Goal: Transaction & Acquisition: Book appointment/travel/reservation

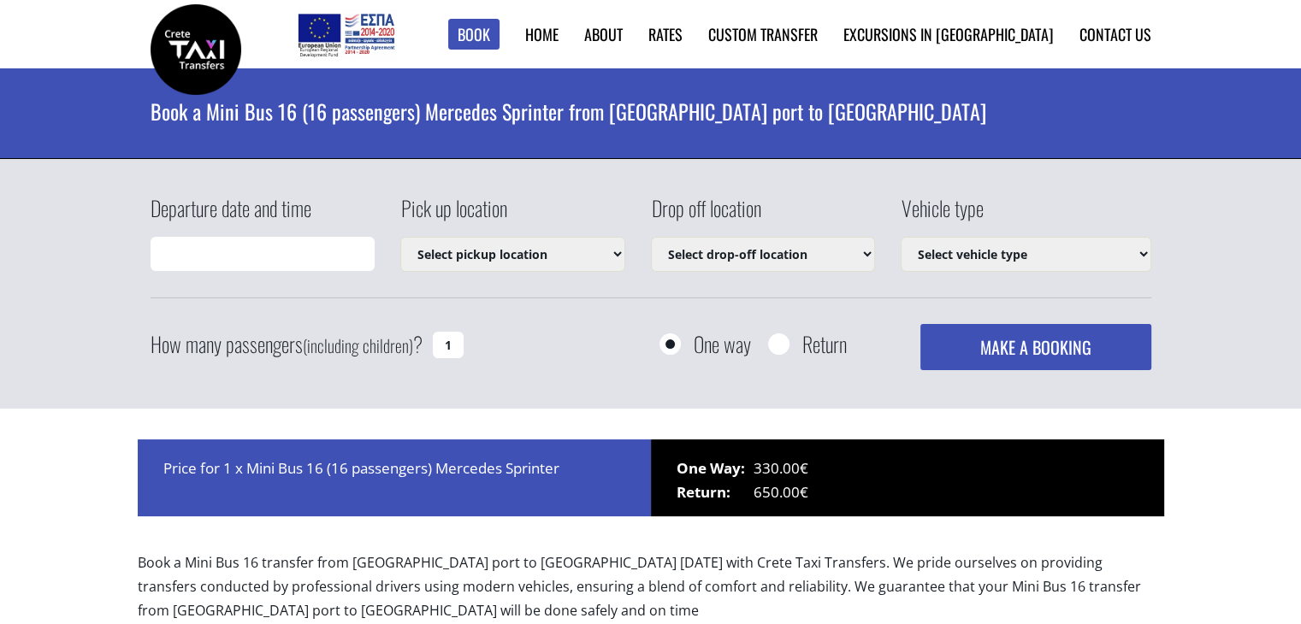
type input "11/08/2025 20:40"
select select "4604"
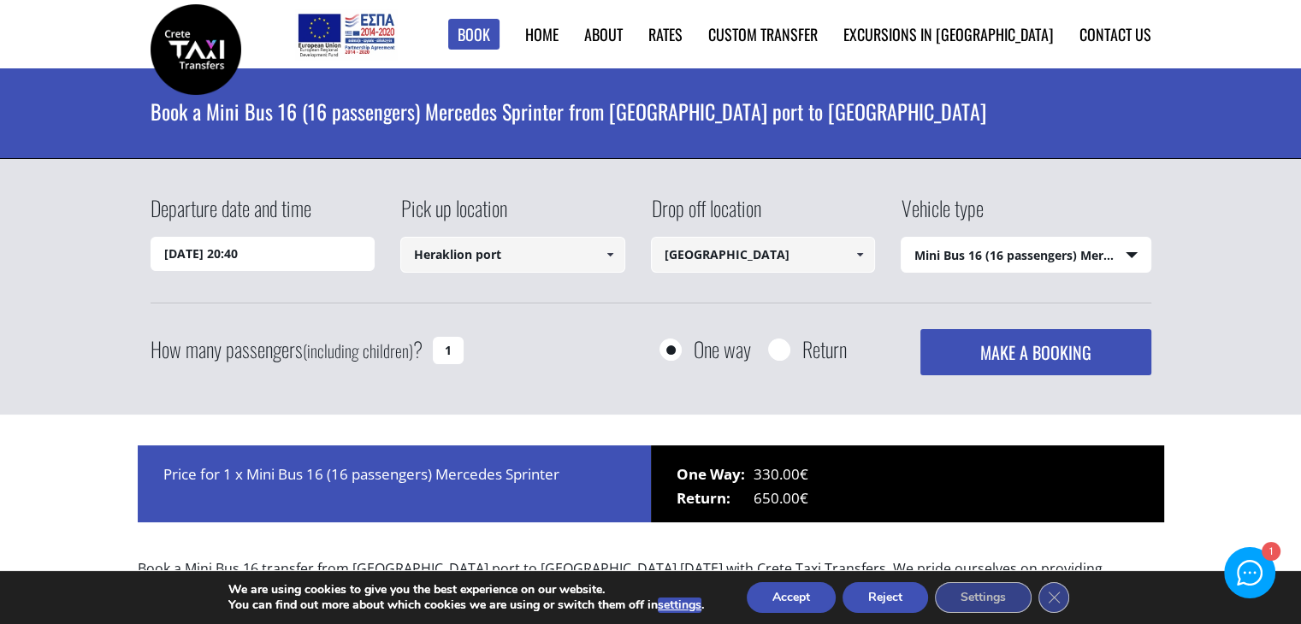
click at [345, 260] on input "11/08/2025 20:40" at bounding box center [262, 254] width 225 height 34
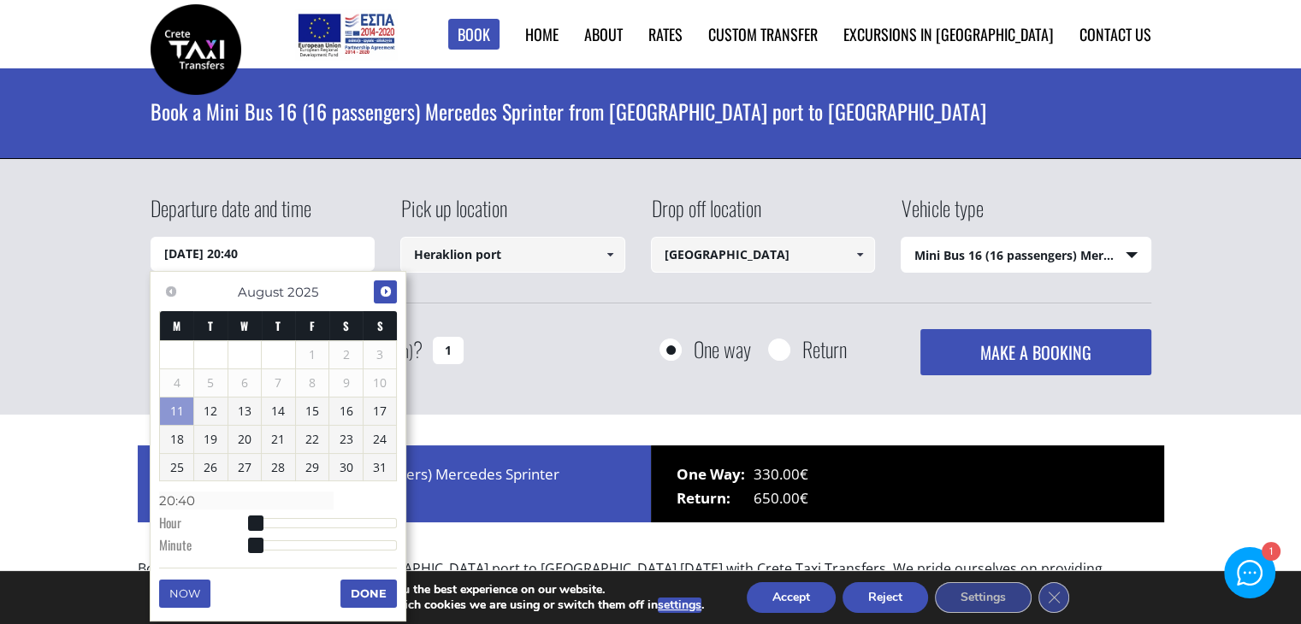
click at [382, 293] on span "Next" at bounding box center [386, 292] width 14 height 14
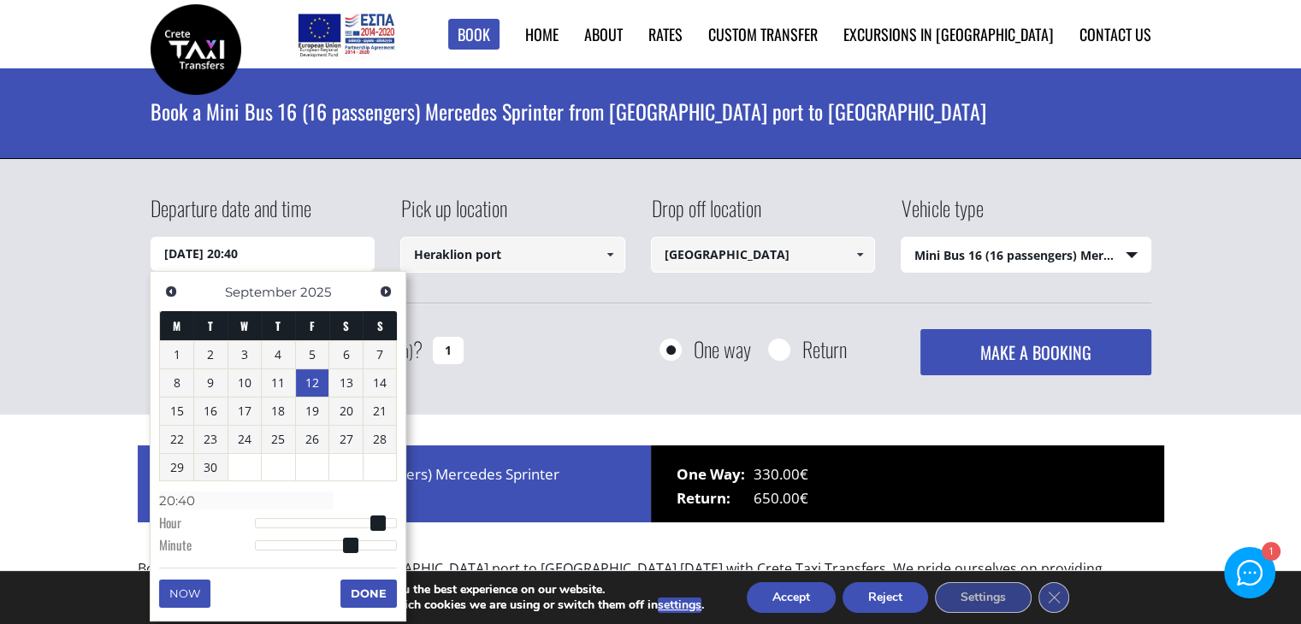
click at [315, 382] on link "12" at bounding box center [312, 382] width 33 height 27
type input "12/09/2025 06:00"
type input "06:00"
click at [294, 522] on div at bounding box center [326, 523] width 143 height 10
type input "12/09/2025 07:00"
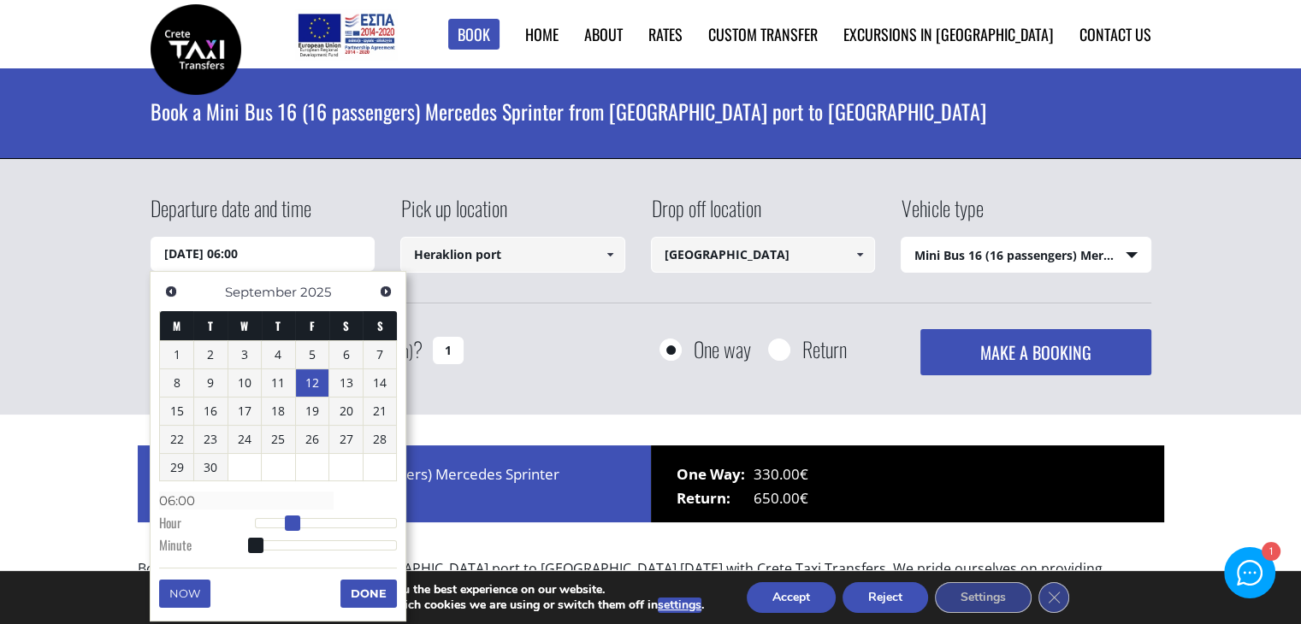
type input "07:00"
type input "12/09/2025 08:00"
type input "08:00"
type input "12/09/2025 09:00"
type input "09:00"
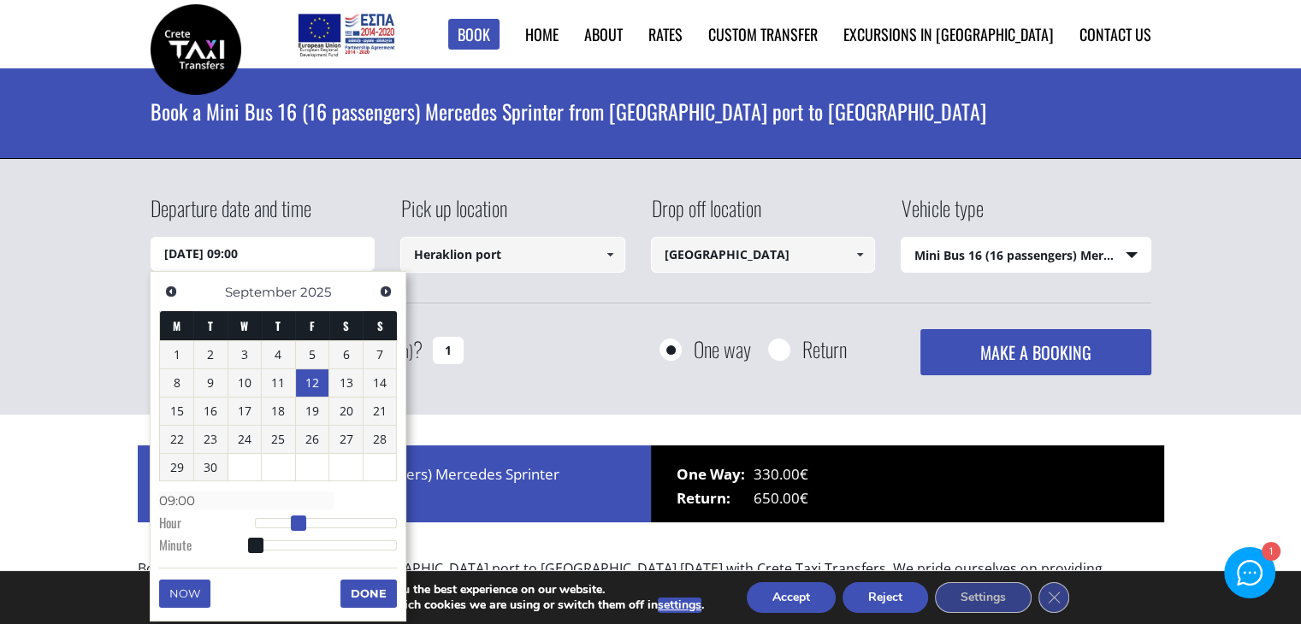
type input "12/09/2025 10:00"
type input "10:00"
type input "12/09/2025 11:00"
type input "11:00"
type input "12/09/2025 12:00"
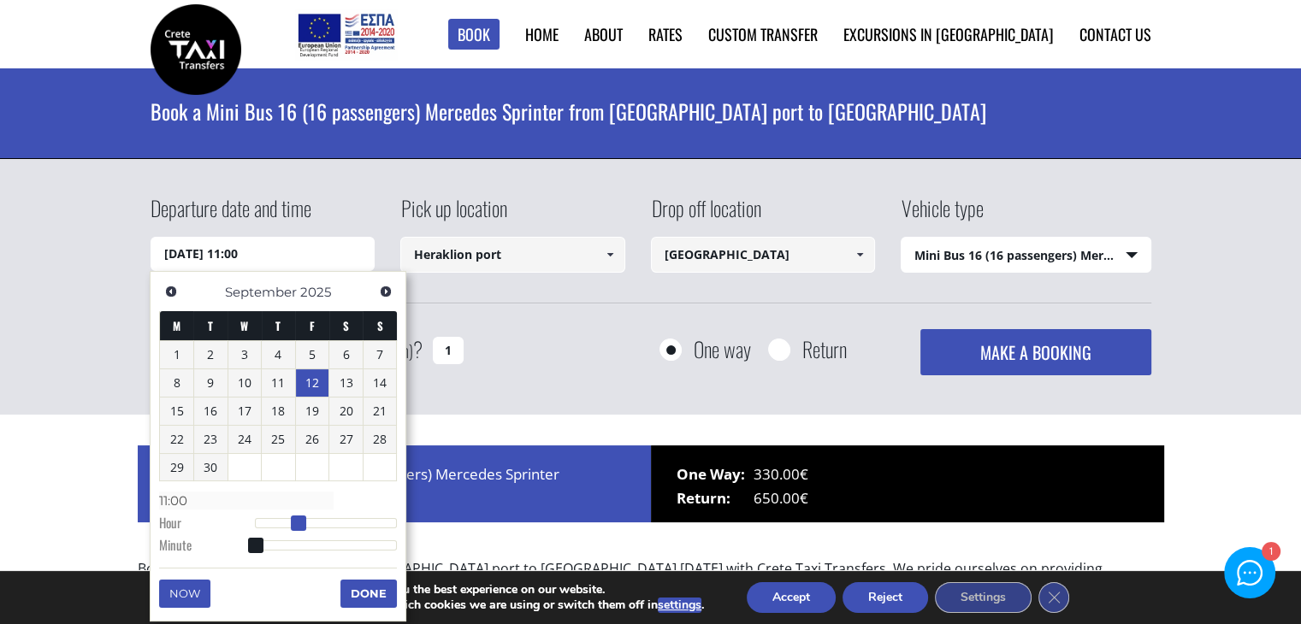
type input "12:00"
type input "12/09/2025 13:00"
type input "13:00"
type input "12/09/2025 14:00"
type input "14:00"
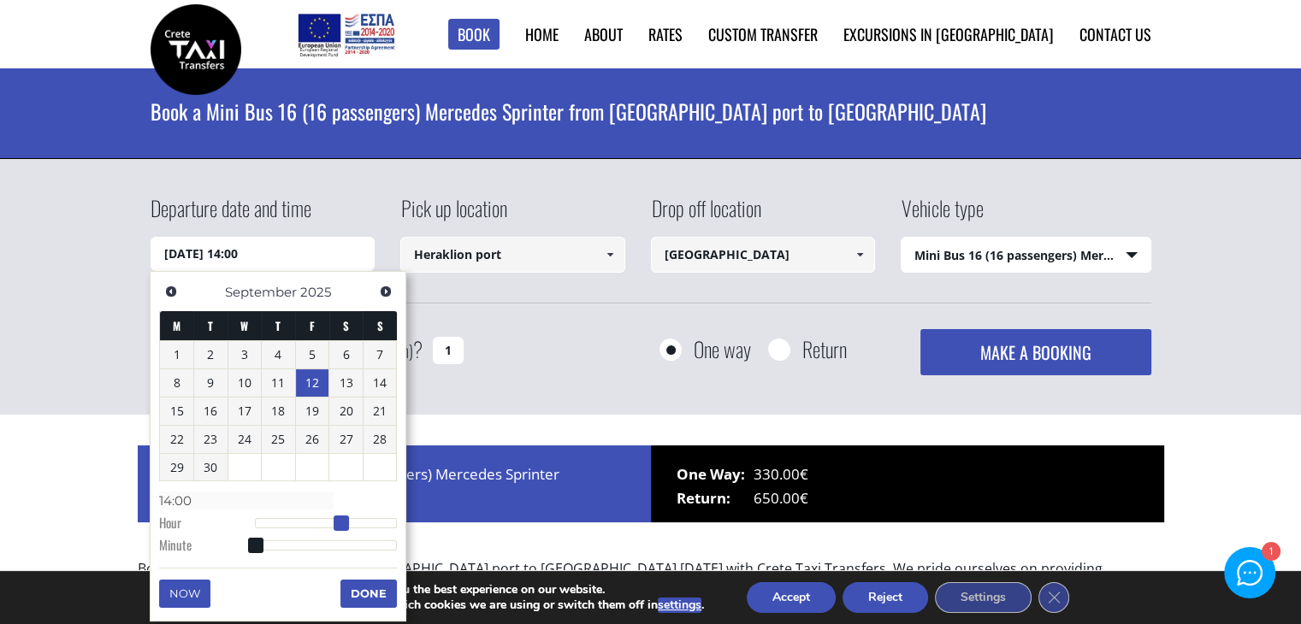
type input "12/09/2025 15:00"
type input "15:00"
type input "12/09/2025 16:00"
type input "16:00"
type input "12/09/2025 17:00"
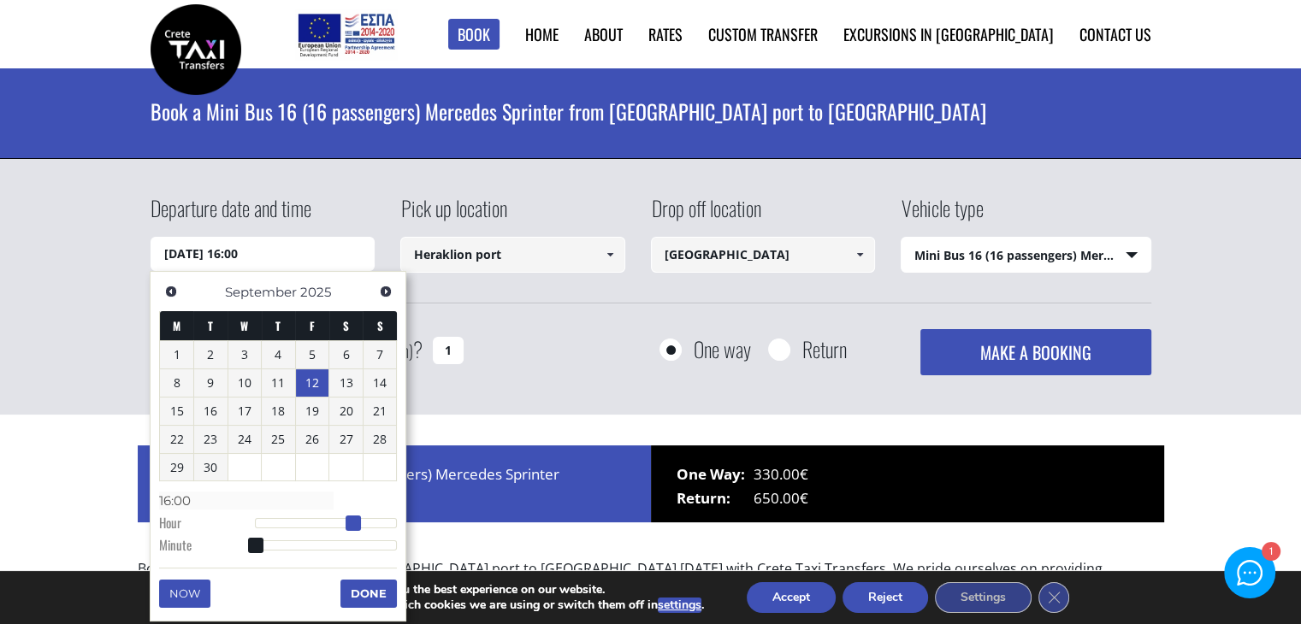
type input "17:00"
drag, startPoint x: 292, startPoint y: 522, endPoint x: 359, endPoint y: 522, distance: 67.6
click at [359, 522] on span at bounding box center [358, 523] width 15 height 15
click at [363, 595] on button "Done" at bounding box center [368, 593] width 56 height 27
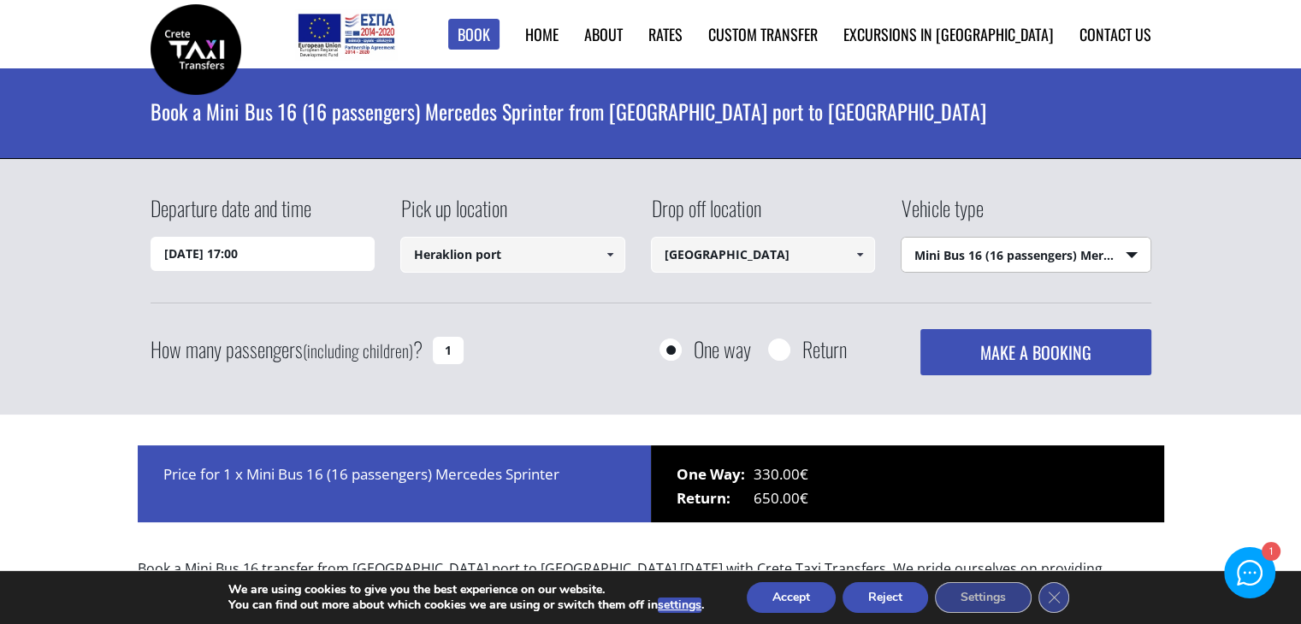
click at [1069, 251] on select "Select vehicle type Taxi (4 passengers) Mercedes E Class Mini Van (7 passengers…" at bounding box center [1025, 256] width 249 height 36
select select "540"
click at [901, 238] on select "Select vehicle type Taxi (4 passengers) Mercedes E Class Mini Van (7 passengers…" at bounding box center [1025, 256] width 249 height 36
click at [455, 348] on input "1" at bounding box center [448, 350] width 31 height 27
type input "3"
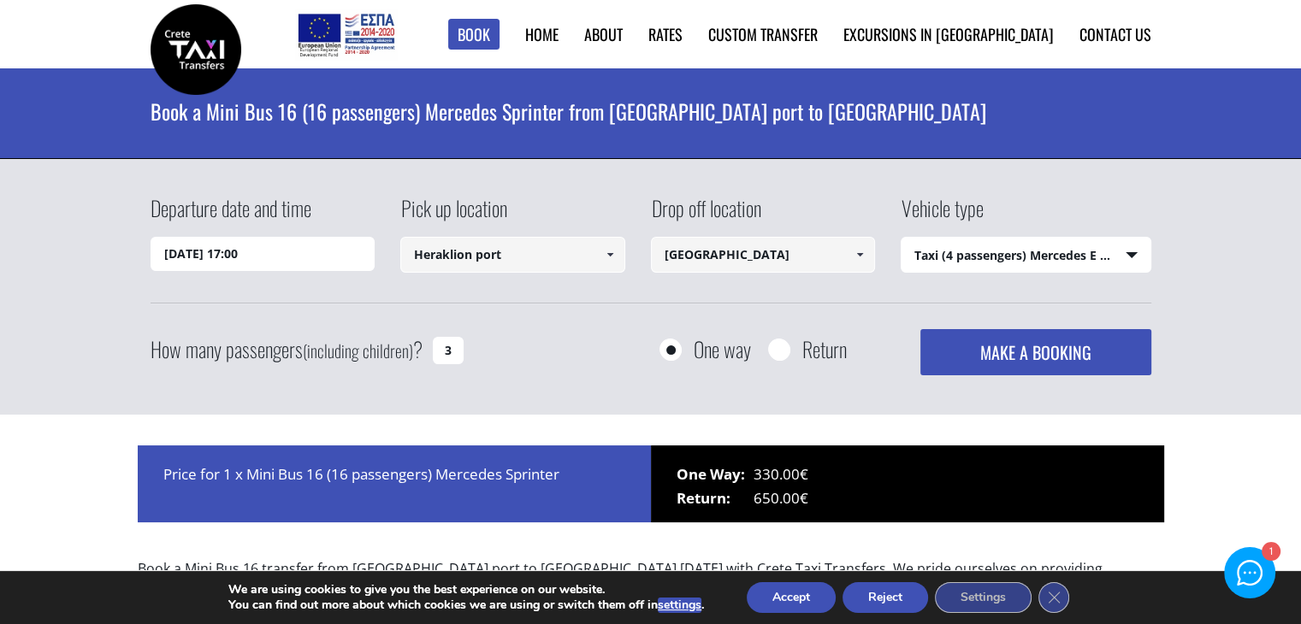
click at [973, 350] on button "MAKE A BOOKING" at bounding box center [1035, 352] width 230 height 46
